Goal: Transaction & Acquisition: Purchase product/service

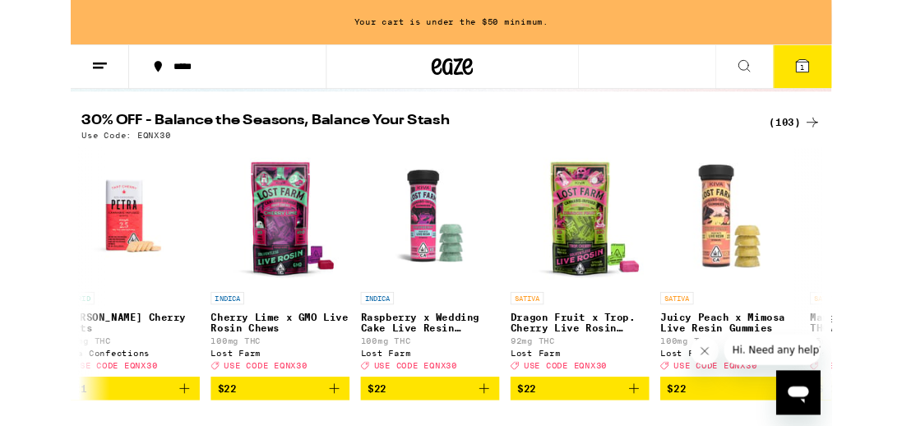
scroll to position [0, 5012]
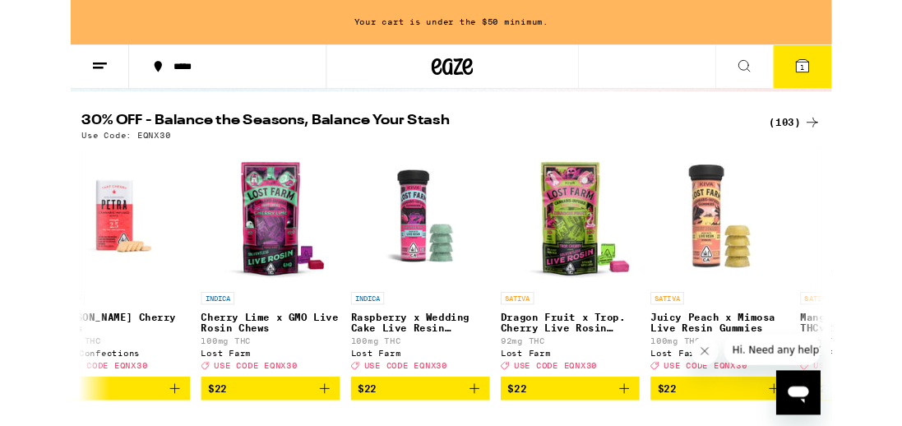
click at [863, 135] on div "(103)" at bounding box center [858, 145] width 61 height 20
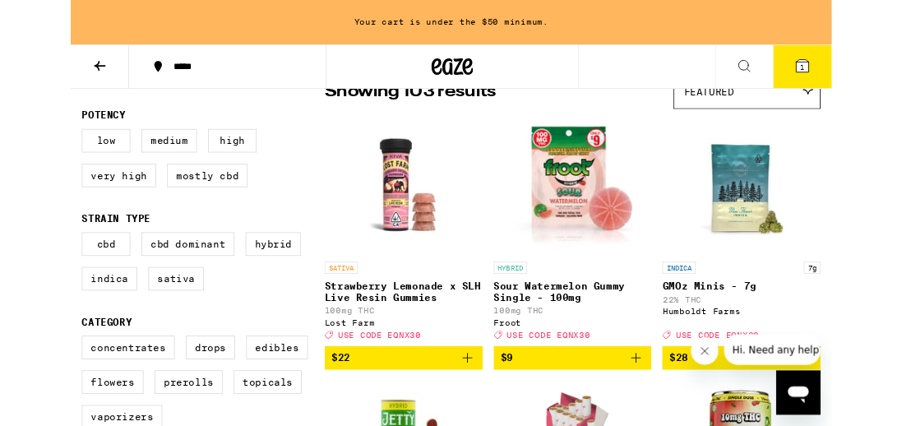
scroll to position [156, 0]
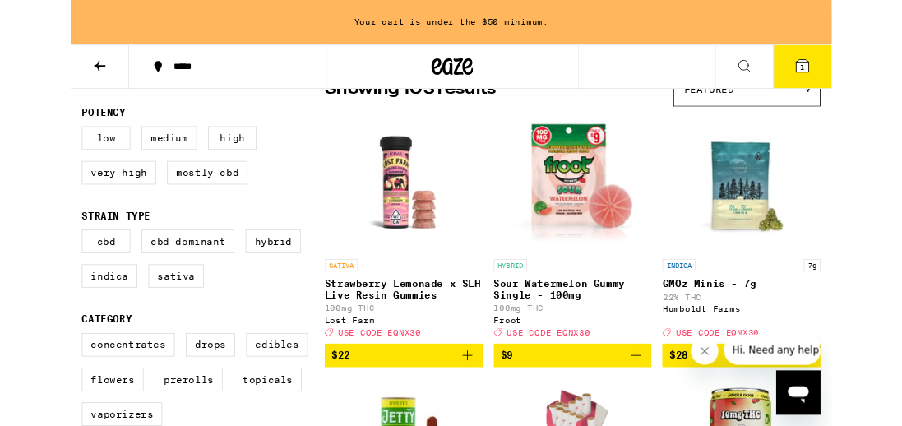
click at [247, 405] on label "Edibles" at bounding box center [244, 409] width 73 height 28
click at [17, 398] on input "Edibles" at bounding box center [16, 397] width 1 height 1
checkbox input "true"
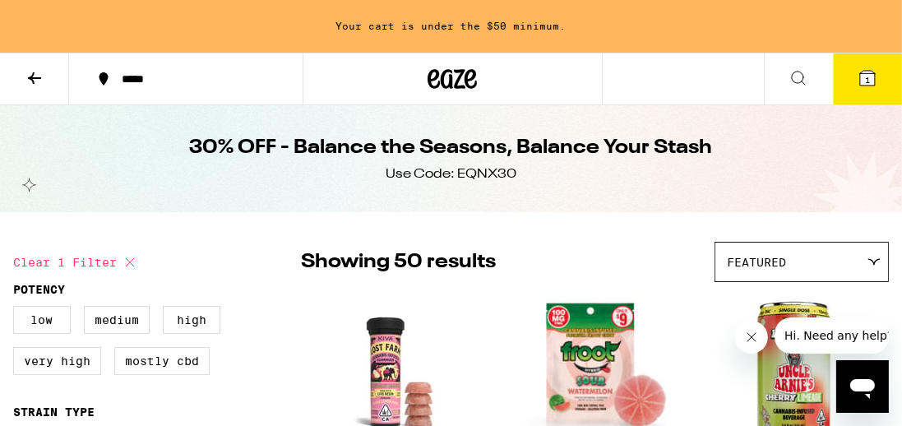
click at [26, 90] on button at bounding box center [34, 79] width 69 height 52
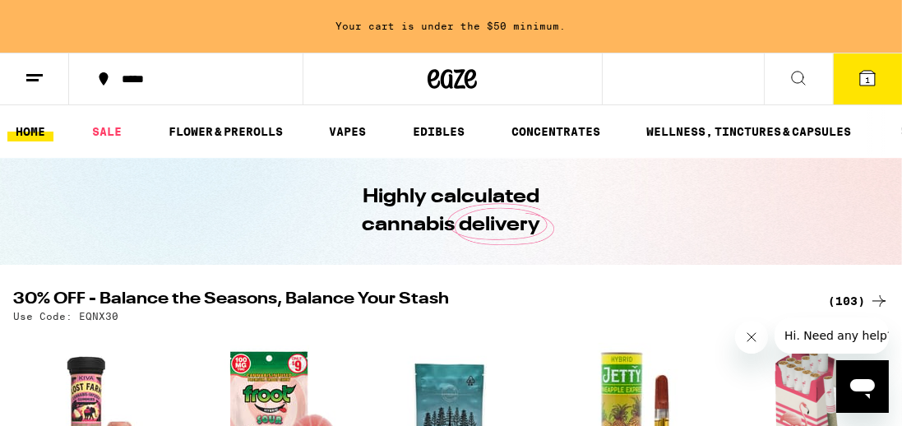
click at [441, 137] on link "EDIBLES" at bounding box center [439, 132] width 68 height 20
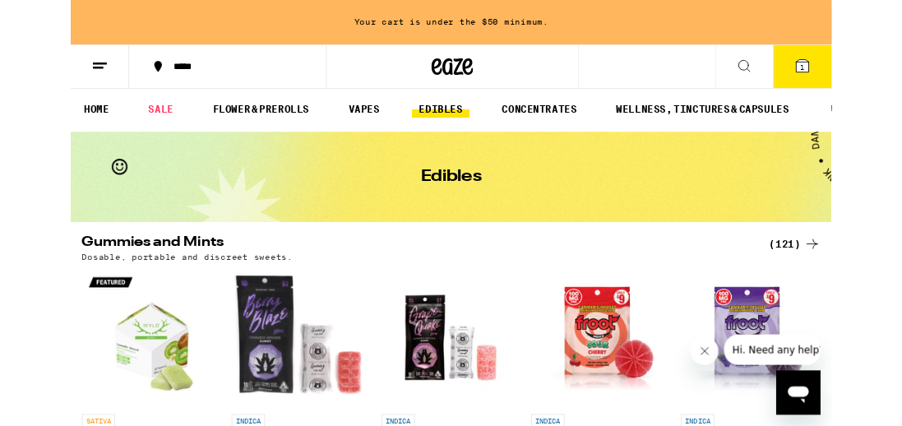
scroll to position [1, 0]
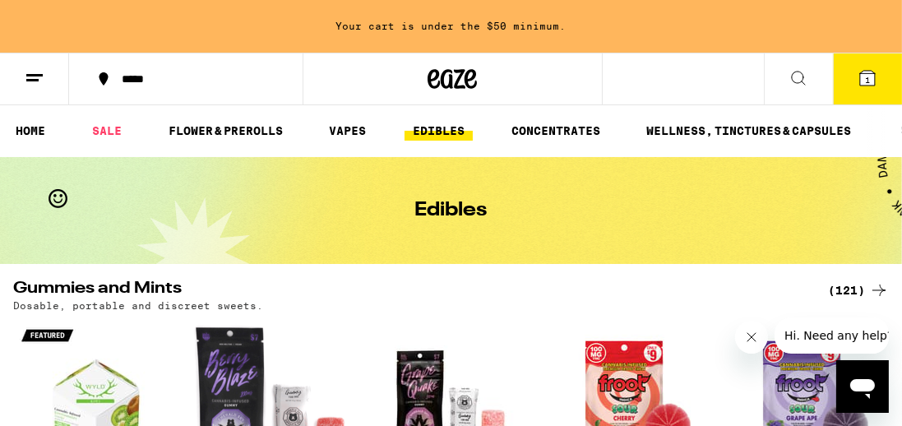
click at [856, 285] on div "(121)" at bounding box center [858, 291] width 61 height 20
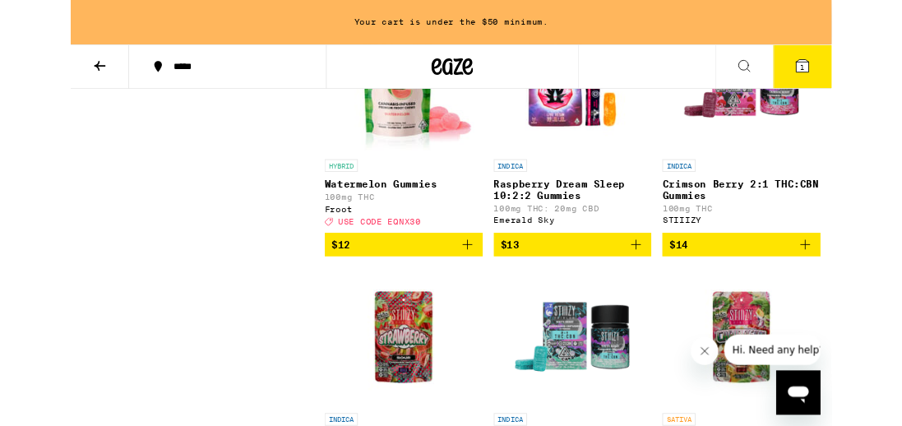
scroll to position [2389, 0]
click at [818, 239] on p "Crimson Berry 2:1 THC:CBN Gummies" at bounding box center [796, 225] width 188 height 26
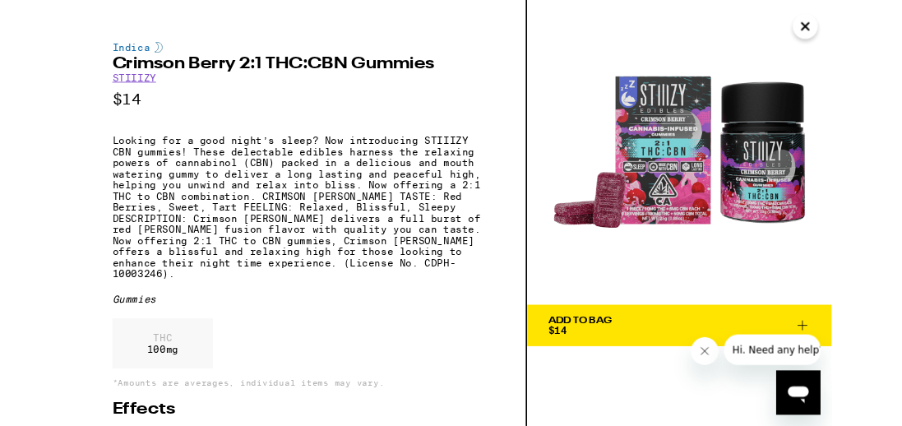
scroll to position [2425, 0]
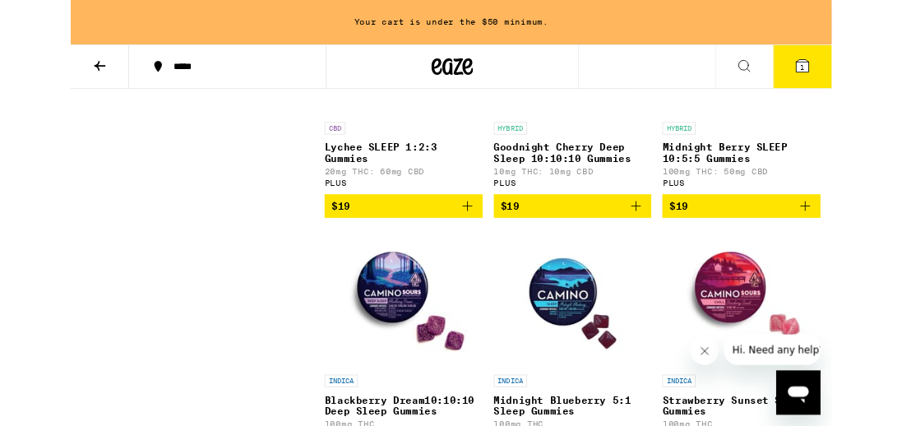
scroll to position [6309, 0]
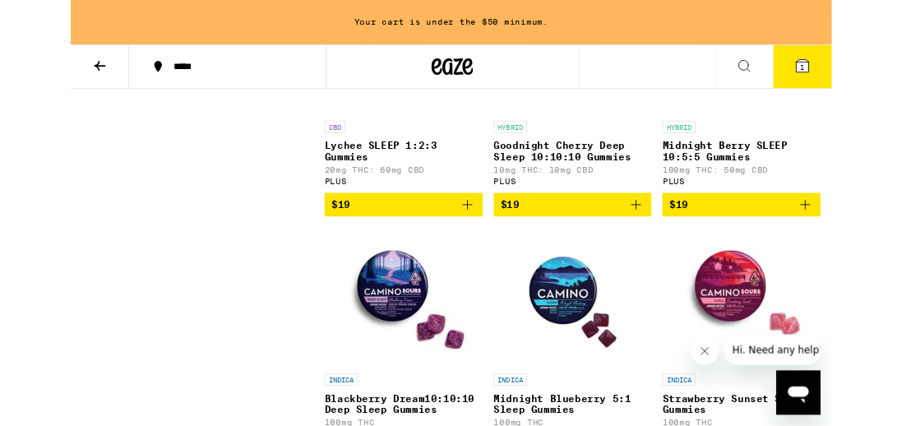
click at [607, 135] on img "Open page for Goodnight Cherry Deep Sleep 10:10:10 Gummies from PLUS" at bounding box center [595, 52] width 165 height 165
click at [768, 135] on img "Open page for Midnight Berry SLEEP 10:5:5 Gummies from PLUS" at bounding box center [795, 52] width 165 height 165
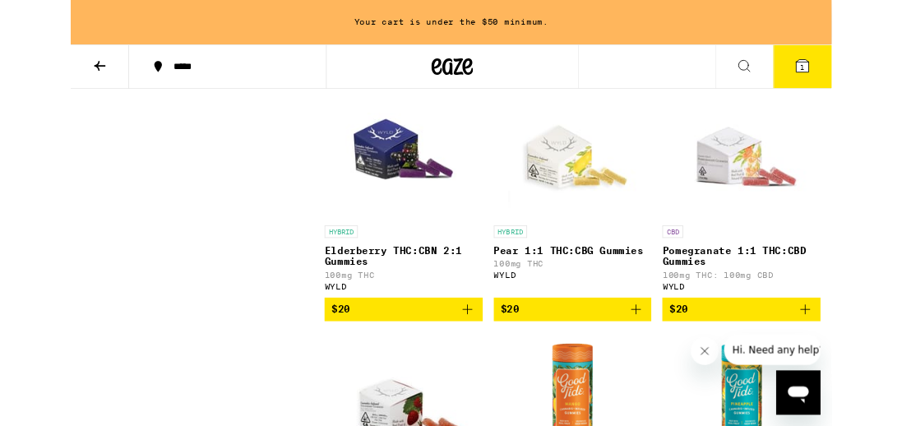
scroll to position [8580, 0]
click at [871, 73] on icon "Add to bag" at bounding box center [871, 68] width 12 height 12
click at [874, 81] on button "Increment" at bounding box center [875, 67] width 28 height 28
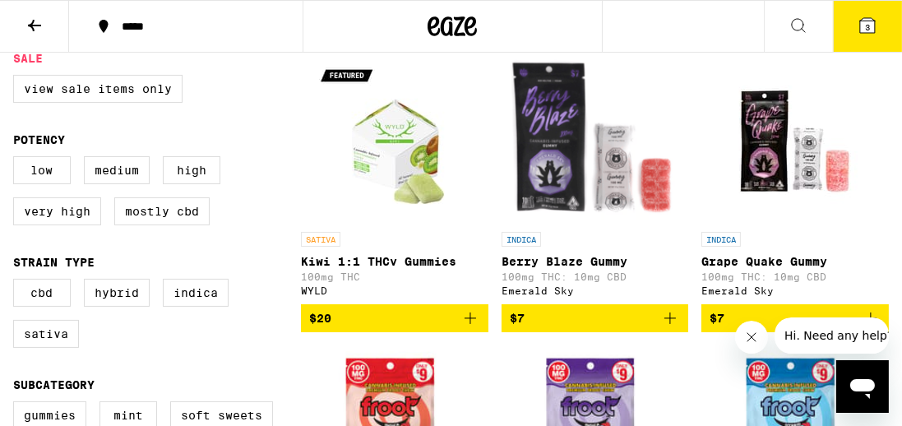
scroll to position [0, 0]
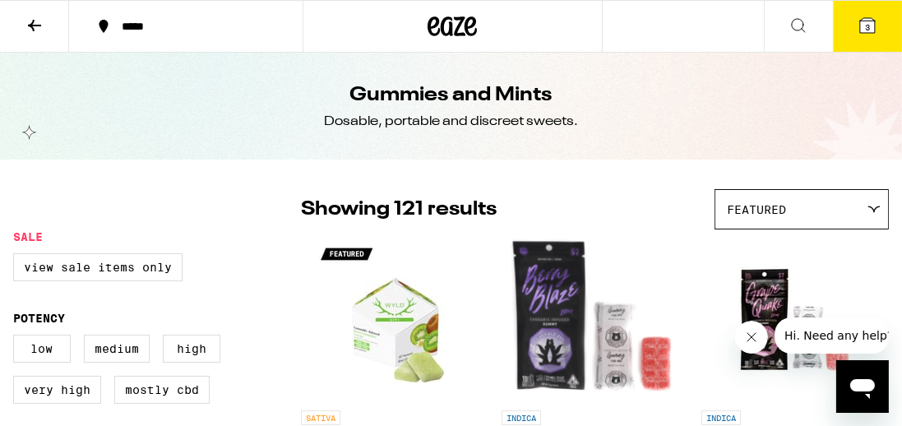
click at [861, 209] on div "Featured" at bounding box center [802, 209] width 173 height 39
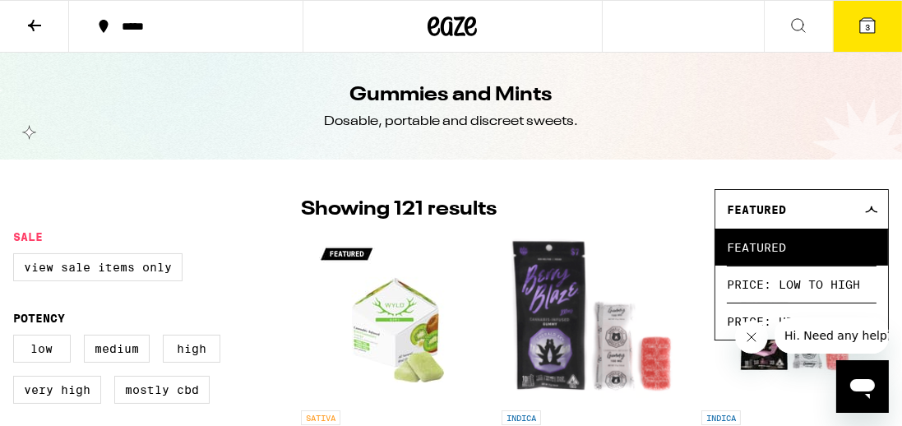
click at [837, 285] on span "Price: Low to High" at bounding box center [802, 284] width 150 height 37
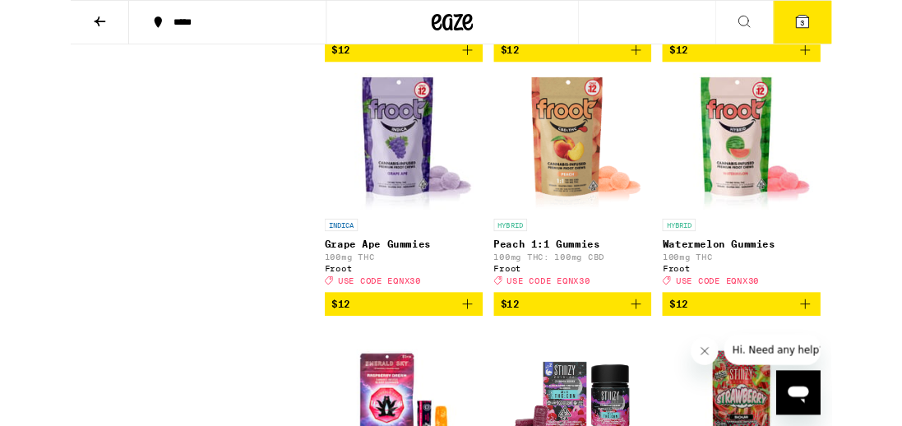
scroll to position [1973, 0]
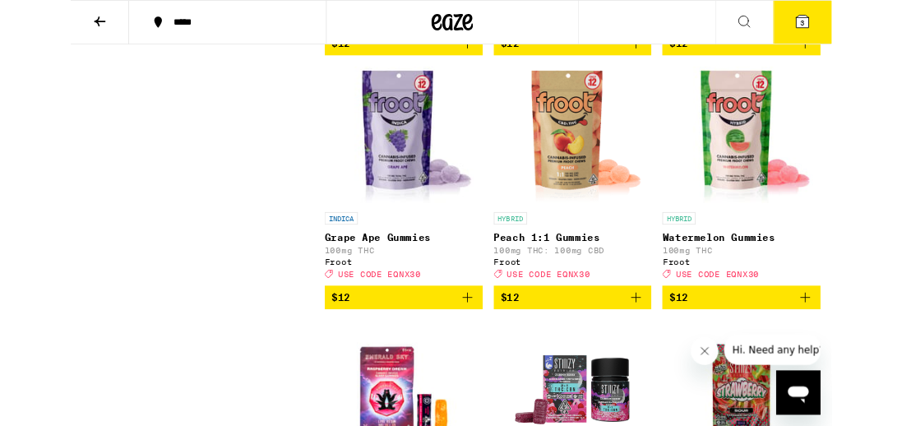
click at [679, 363] on icon "Add to bag" at bounding box center [671, 353] width 20 height 20
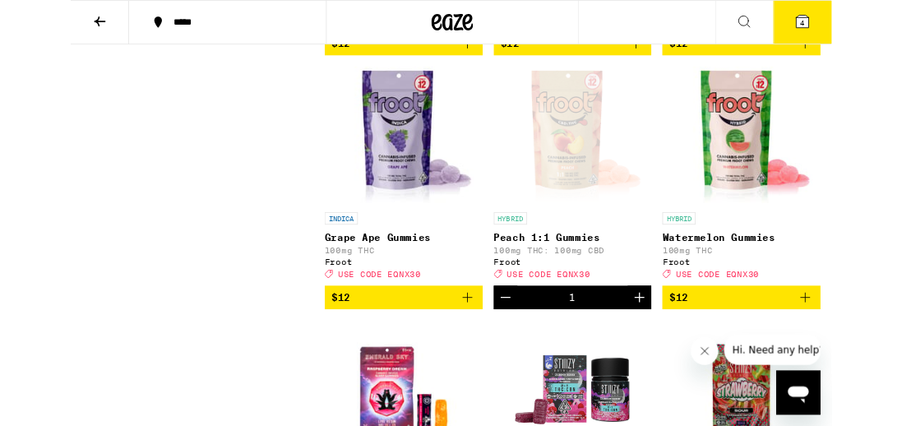
click at [676, 359] on icon "Increment" at bounding box center [675, 353] width 12 height 12
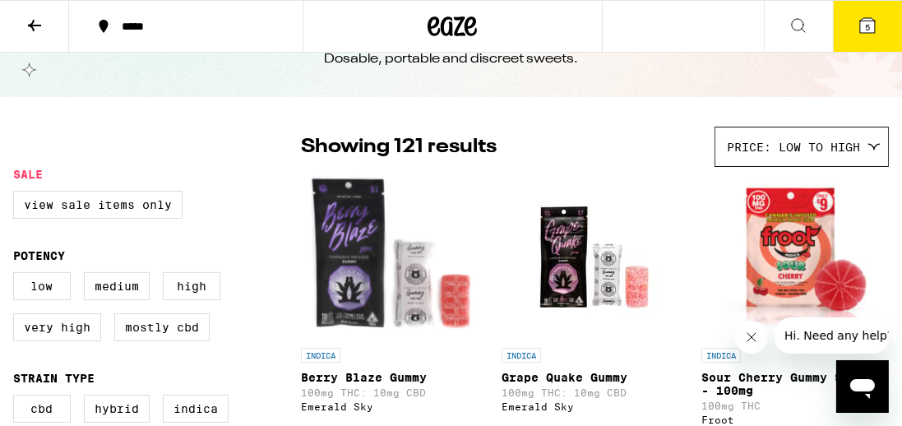
scroll to position [0, 0]
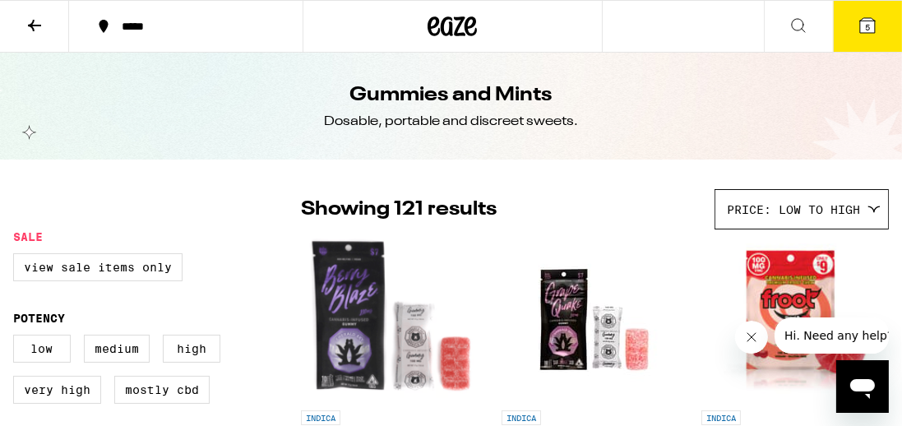
click at [30, 17] on icon at bounding box center [35, 26] width 20 height 20
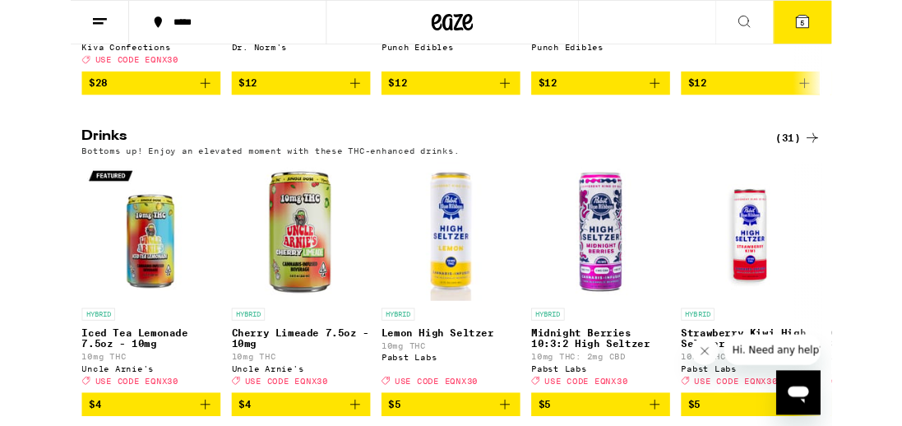
scroll to position [840, 0]
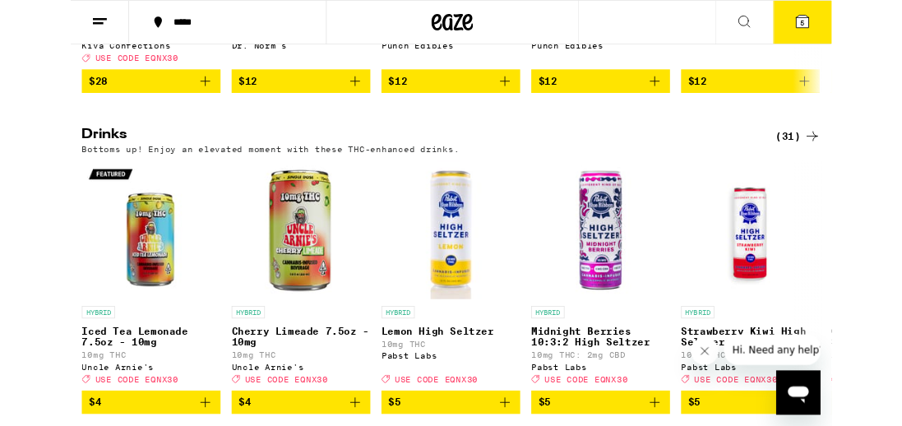
click at [860, 171] on div "(31)" at bounding box center [862, 161] width 53 height 20
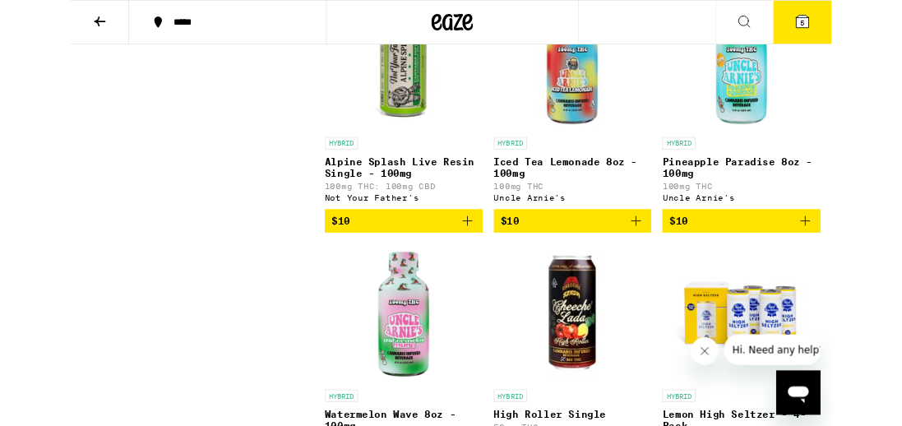
scroll to position [2408, 0]
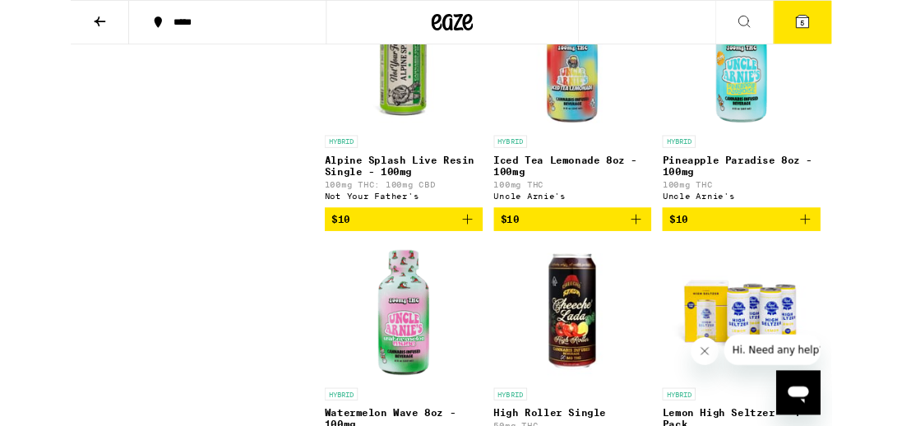
click at [883, 274] on button "$10" at bounding box center [796, 260] width 188 height 28
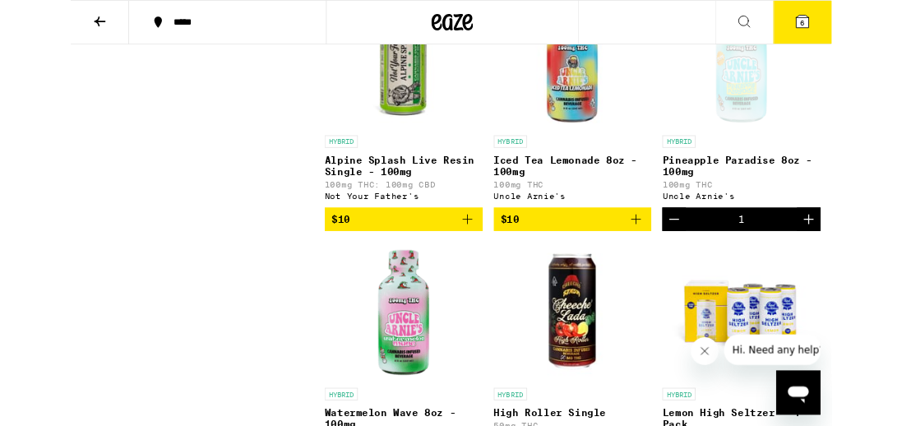
click at [876, 274] on button "Increment" at bounding box center [875, 260] width 28 height 28
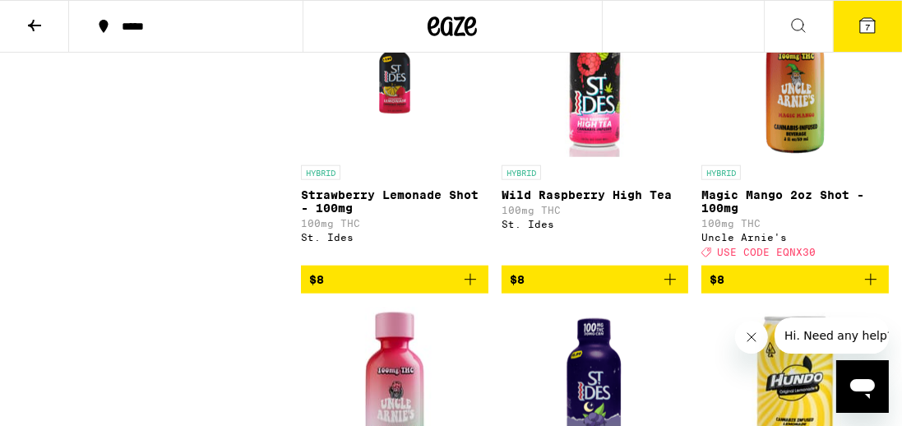
scroll to position [1763, 0]
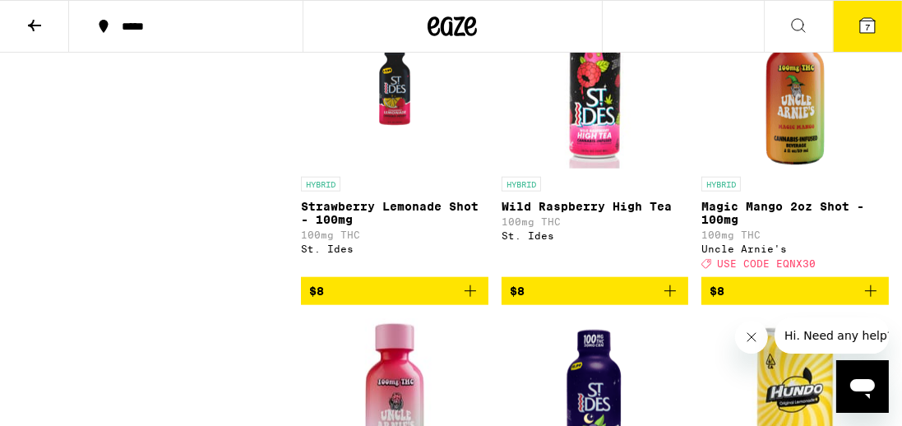
click at [869, 21] on icon at bounding box center [867, 25] width 15 height 15
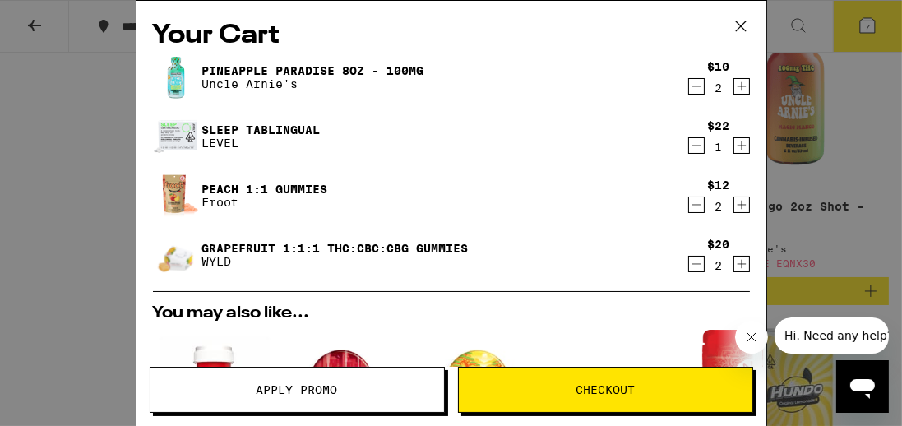
click at [700, 150] on icon "Decrement" at bounding box center [696, 146] width 15 height 20
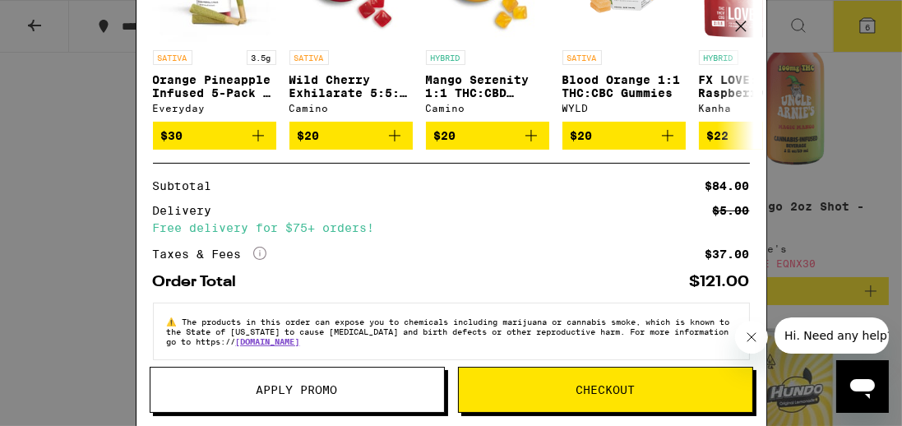
scroll to position [352, 0]
click at [365, 392] on span "Apply Promo" at bounding box center [298, 390] width 294 height 12
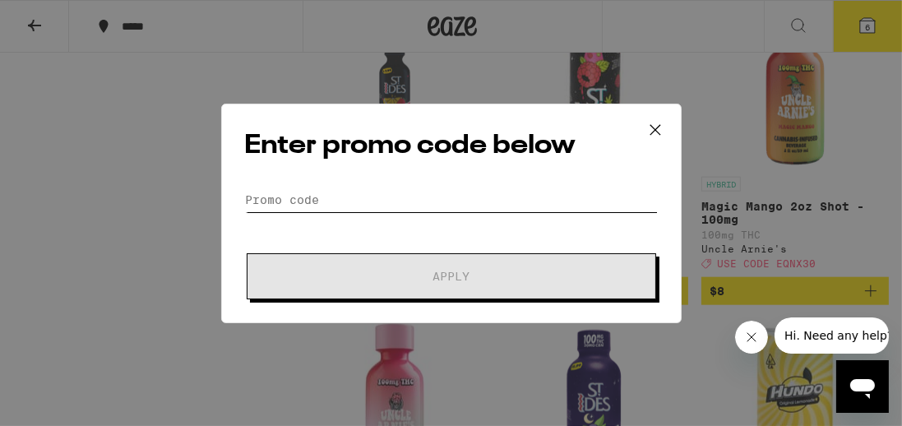
click at [314, 208] on input "Promo Code" at bounding box center [451, 200] width 413 height 25
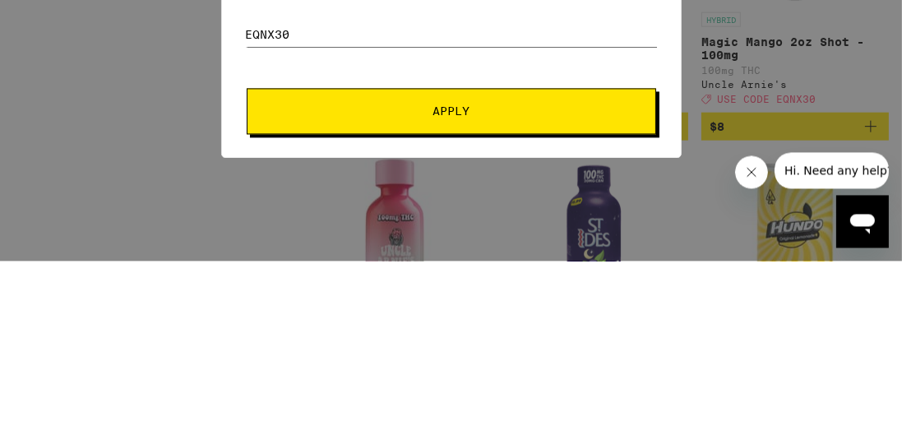
scroll to position [1763, 0]
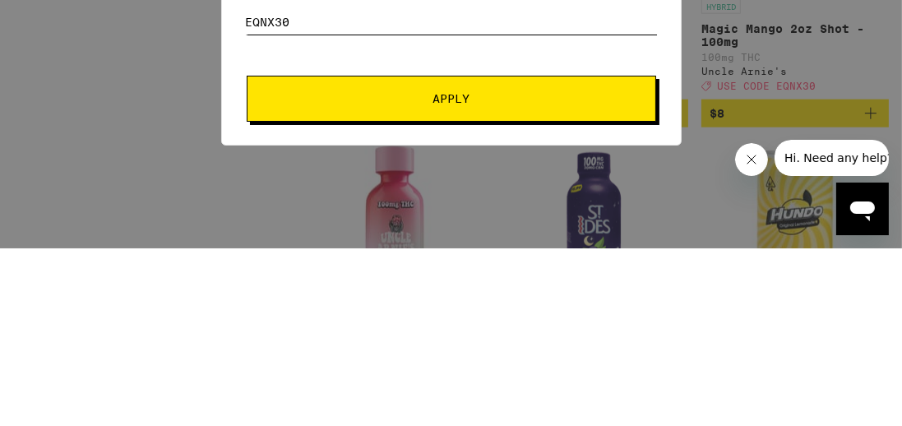
type input "Eqnx30"
click at [591, 267] on button "Apply" at bounding box center [452, 276] width 410 height 46
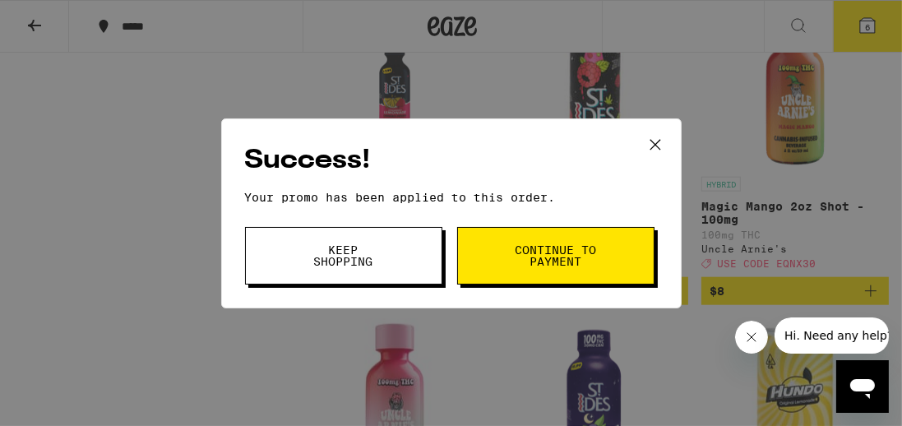
click at [661, 142] on icon at bounding box center [655, 144] width 25 height 25
